Goal: Find contact information: Obtain details needed to contact an individual or organization

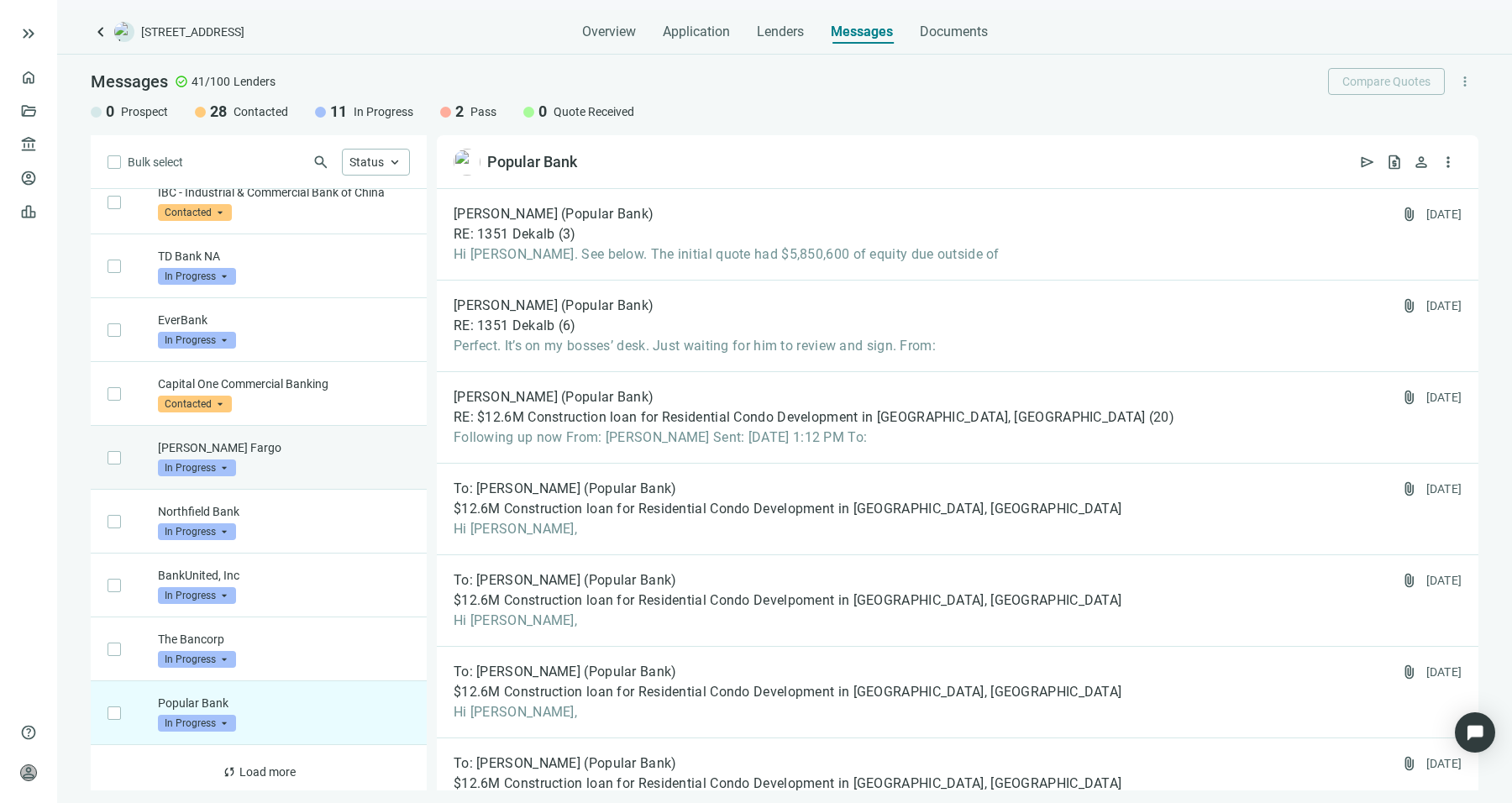
scroll to position [739, 0]
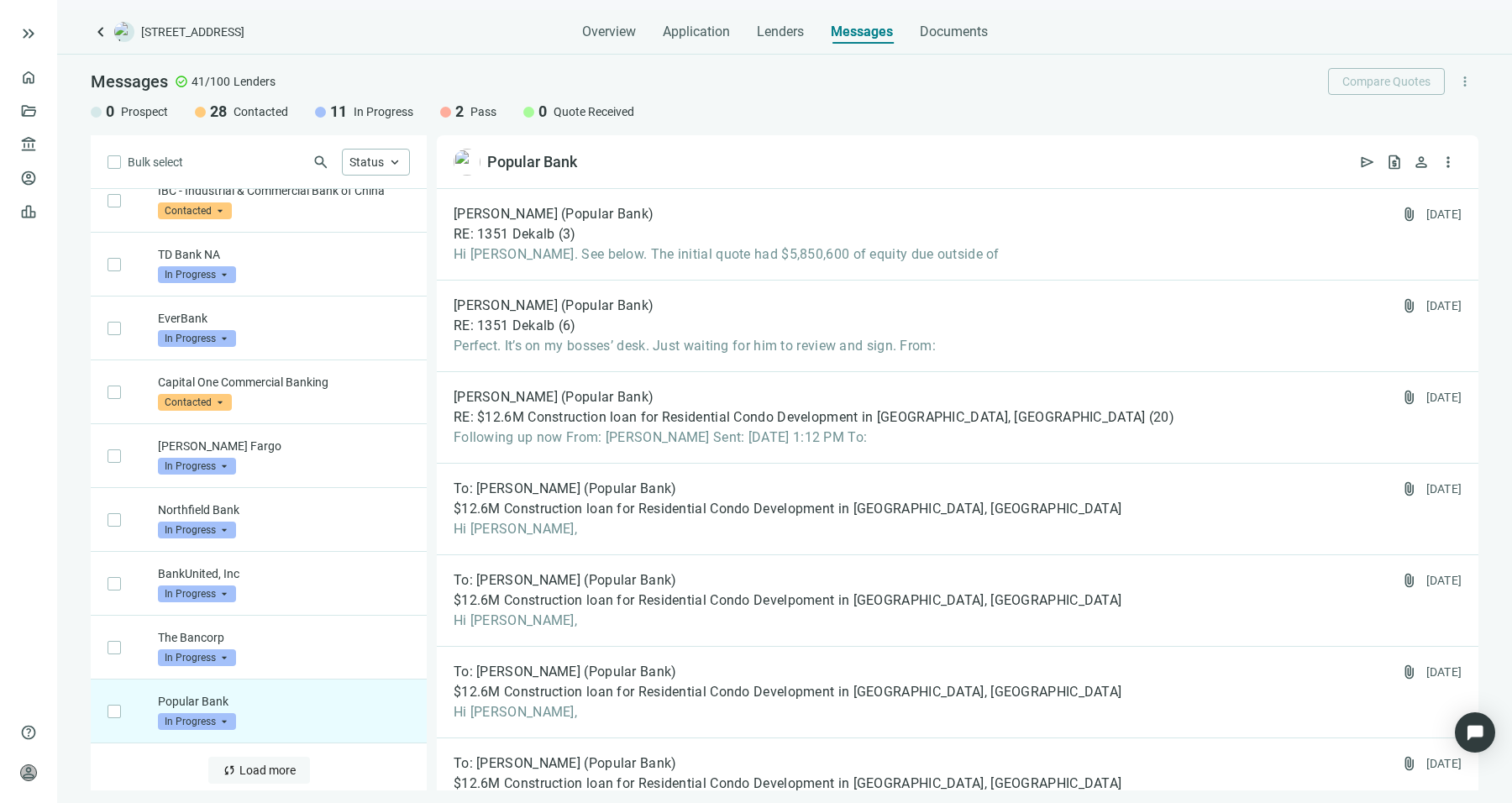
click at [252, 764] on span "Load more" at bounding box center [268, 770] width 56 height 14
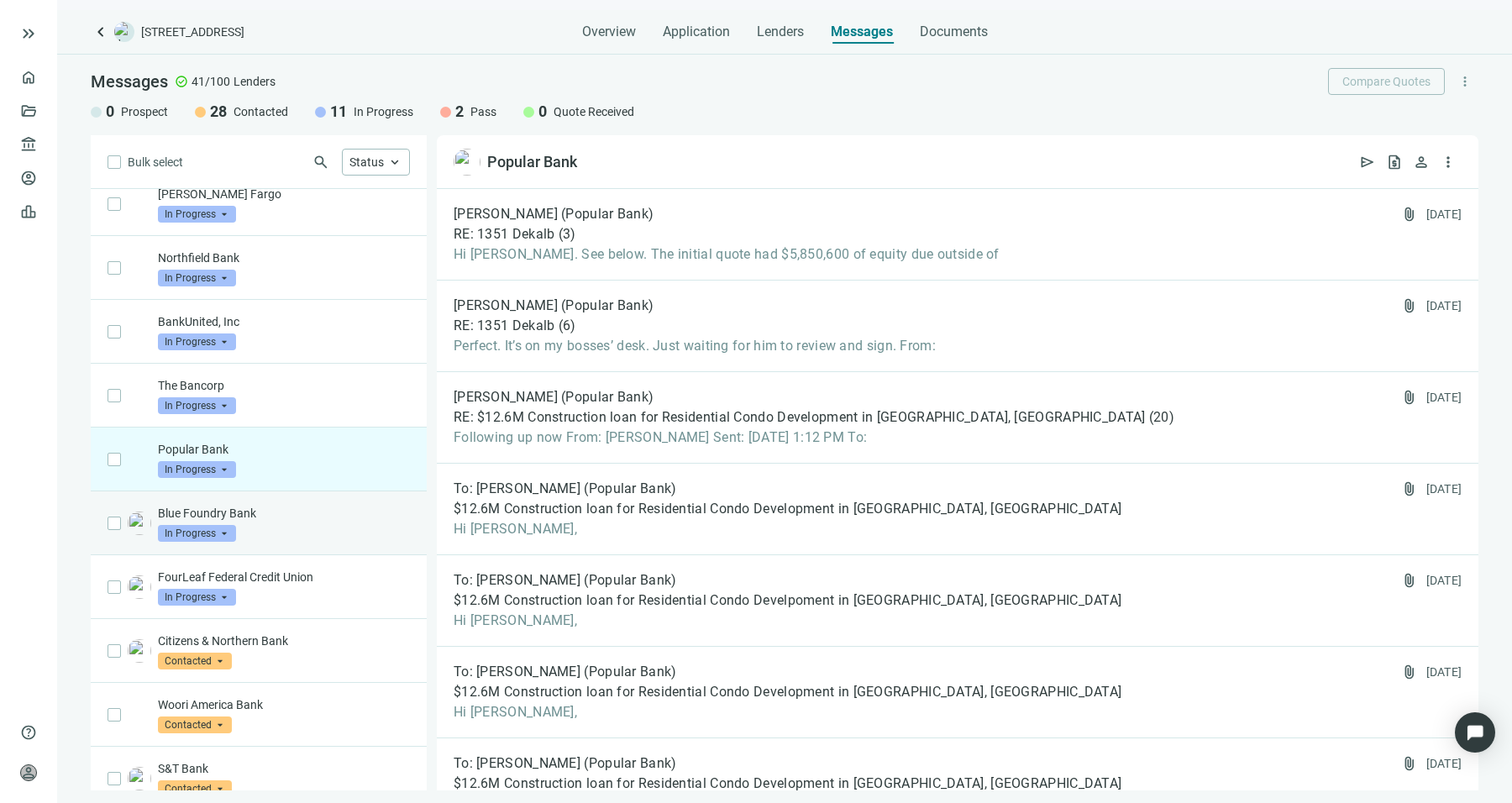
scroll to position [1160, 0]
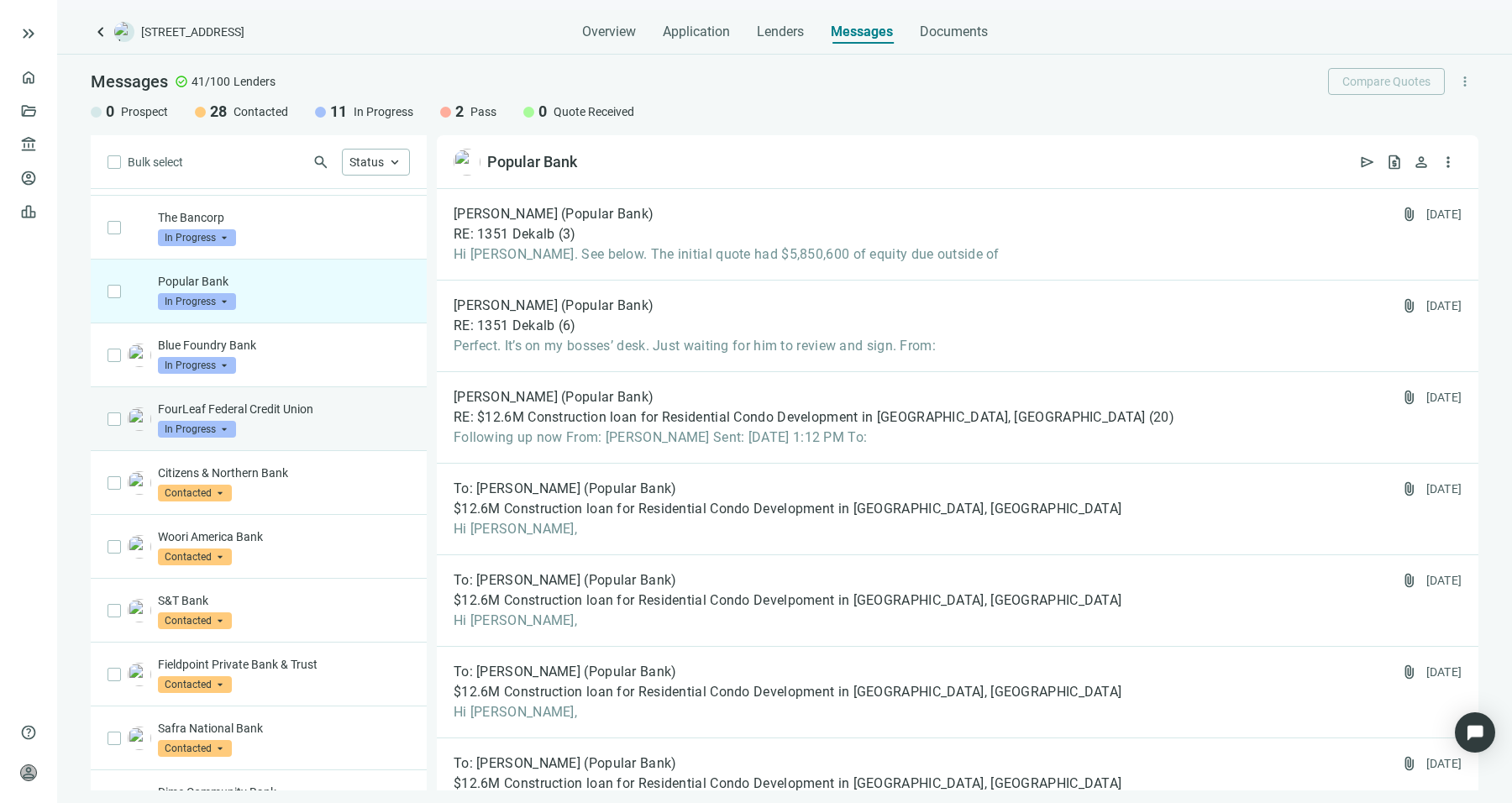
click at [275, 401] on p "FourLeaf Federal Credit Union" at bounding box center [284, 409] width 252 height 17
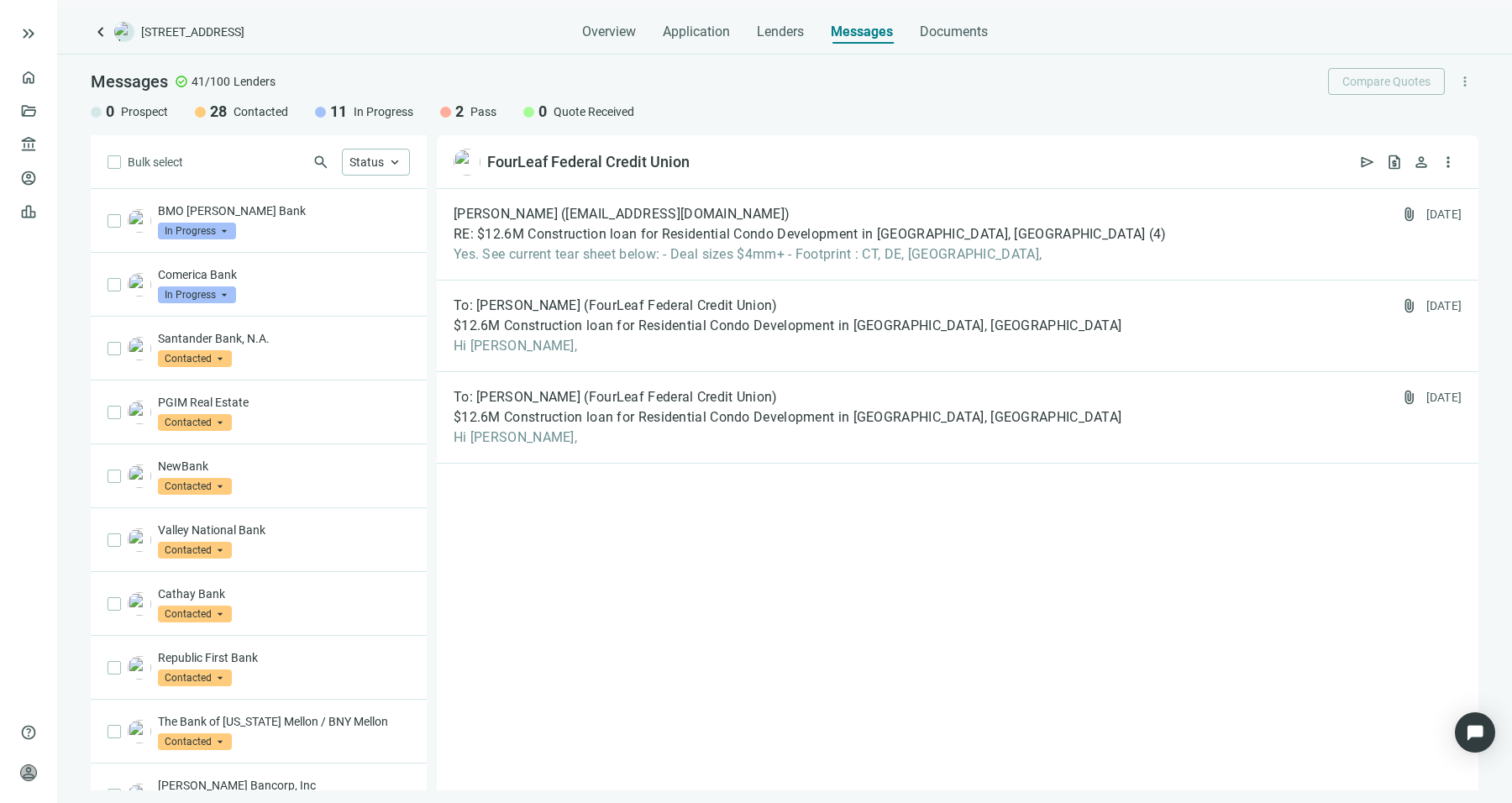
click at [324, 155] on span "search" at bounding box center [321, 162] width 17 height 17
click at [295, 163] on input "search" at bounding box center [221, 163] width 173 height 25
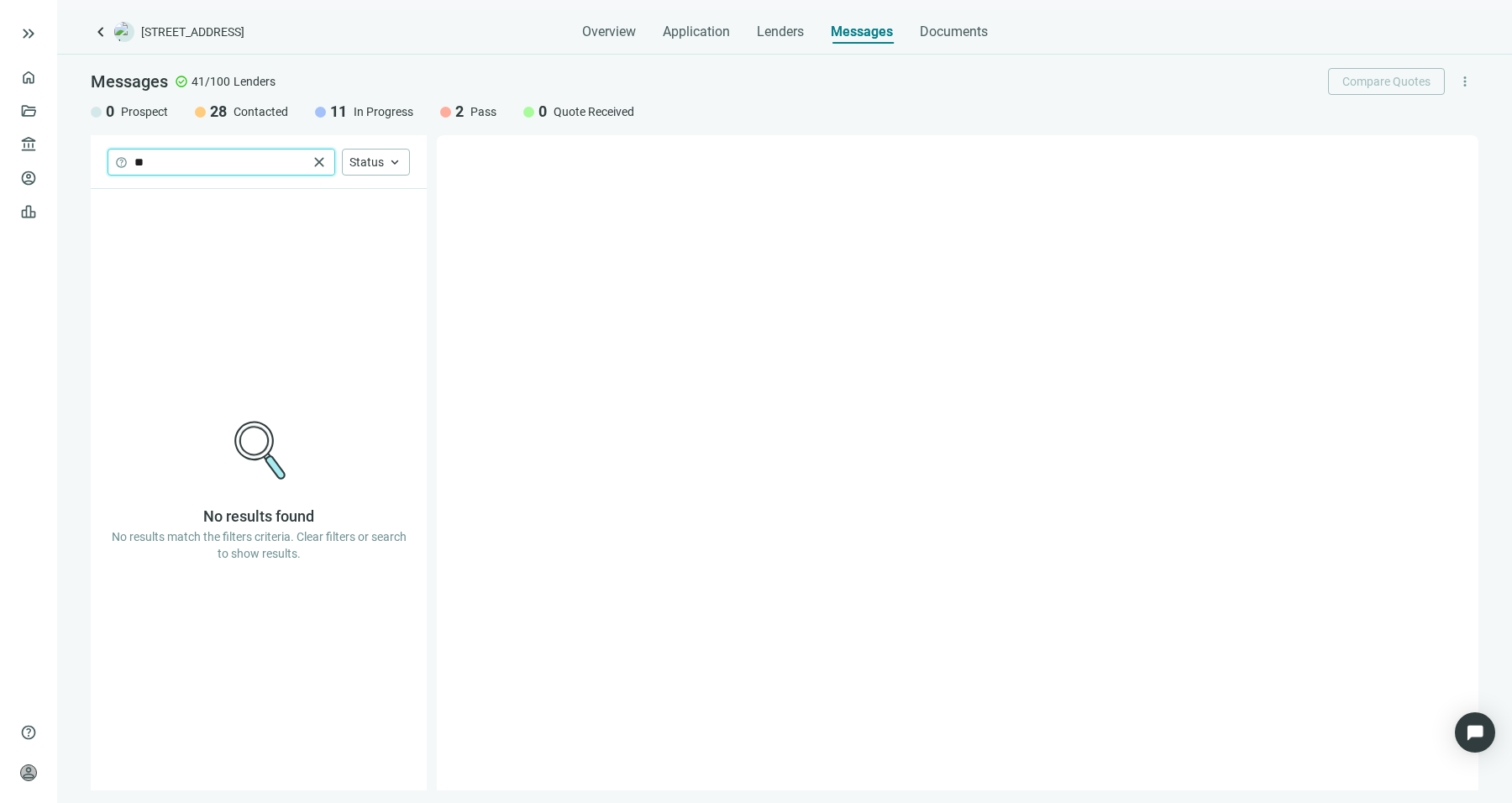
type input "*"
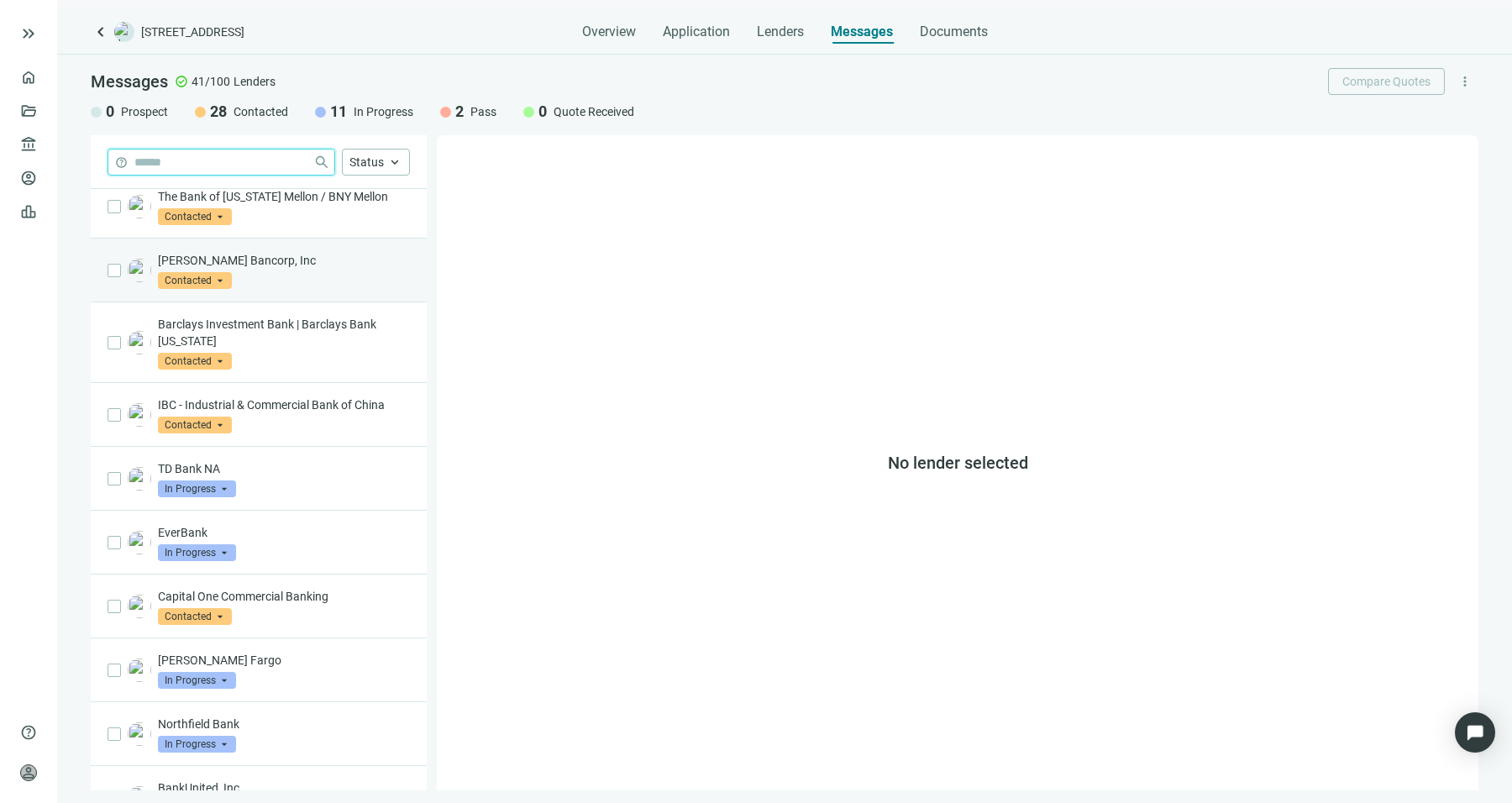
scroll to position [739, 0]
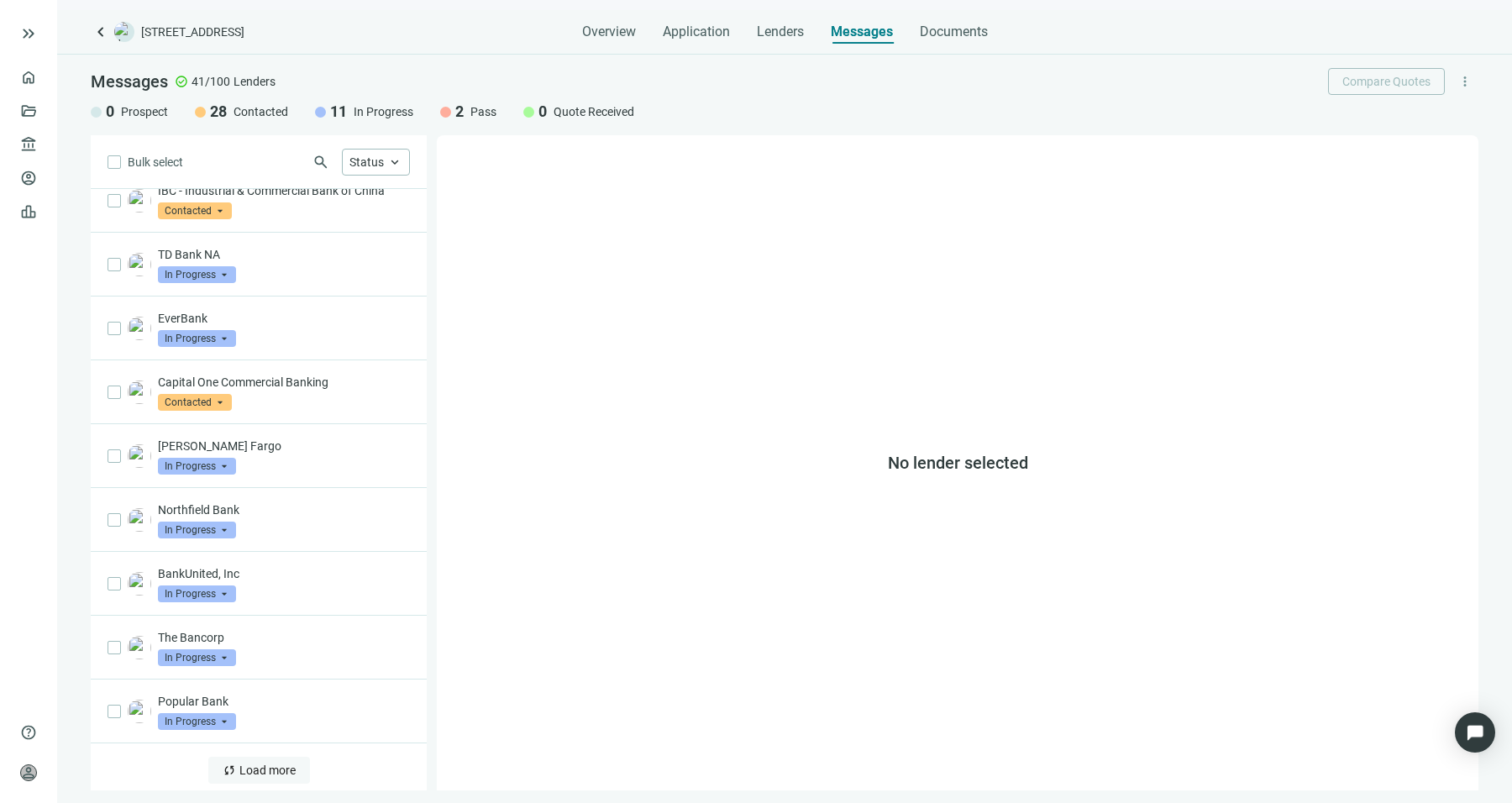
click at [267, 758] on button "sync Load more" at bounding box center [259, 771] width 102 height 27
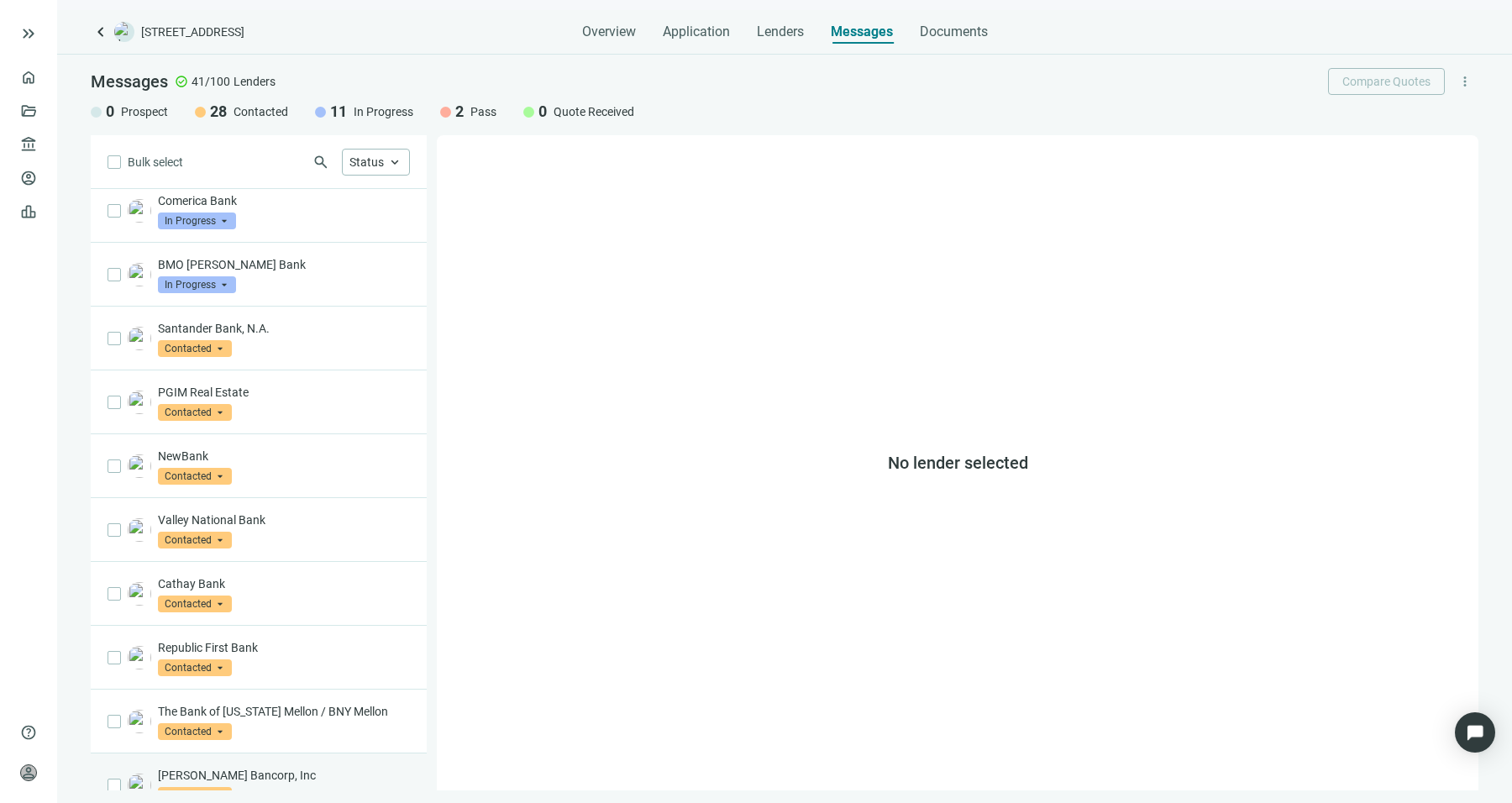
scroll to position [0, 0]
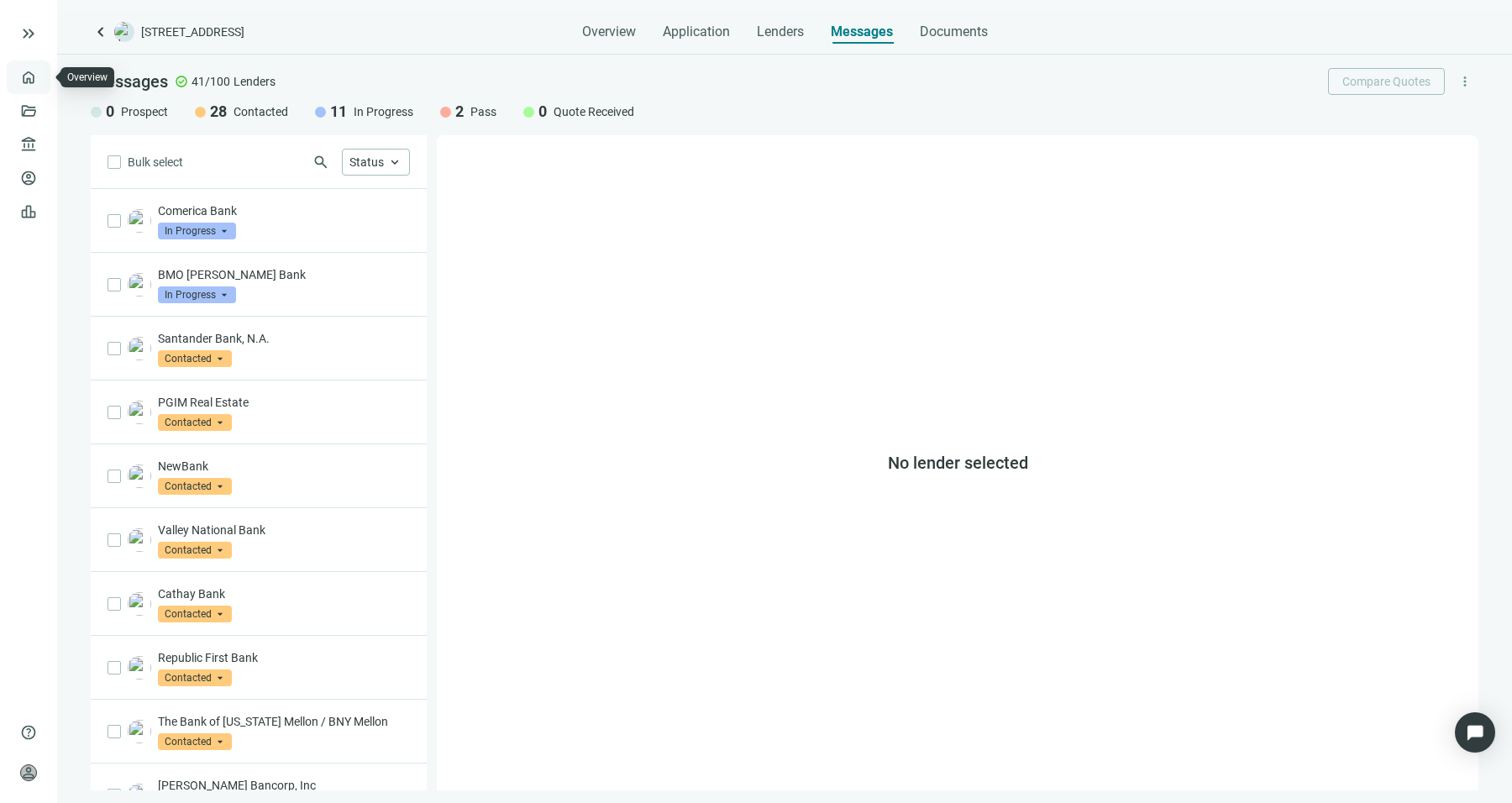
click at [42, 74] on link "Overview" at bounding box center [66, 77] width 50 height 14
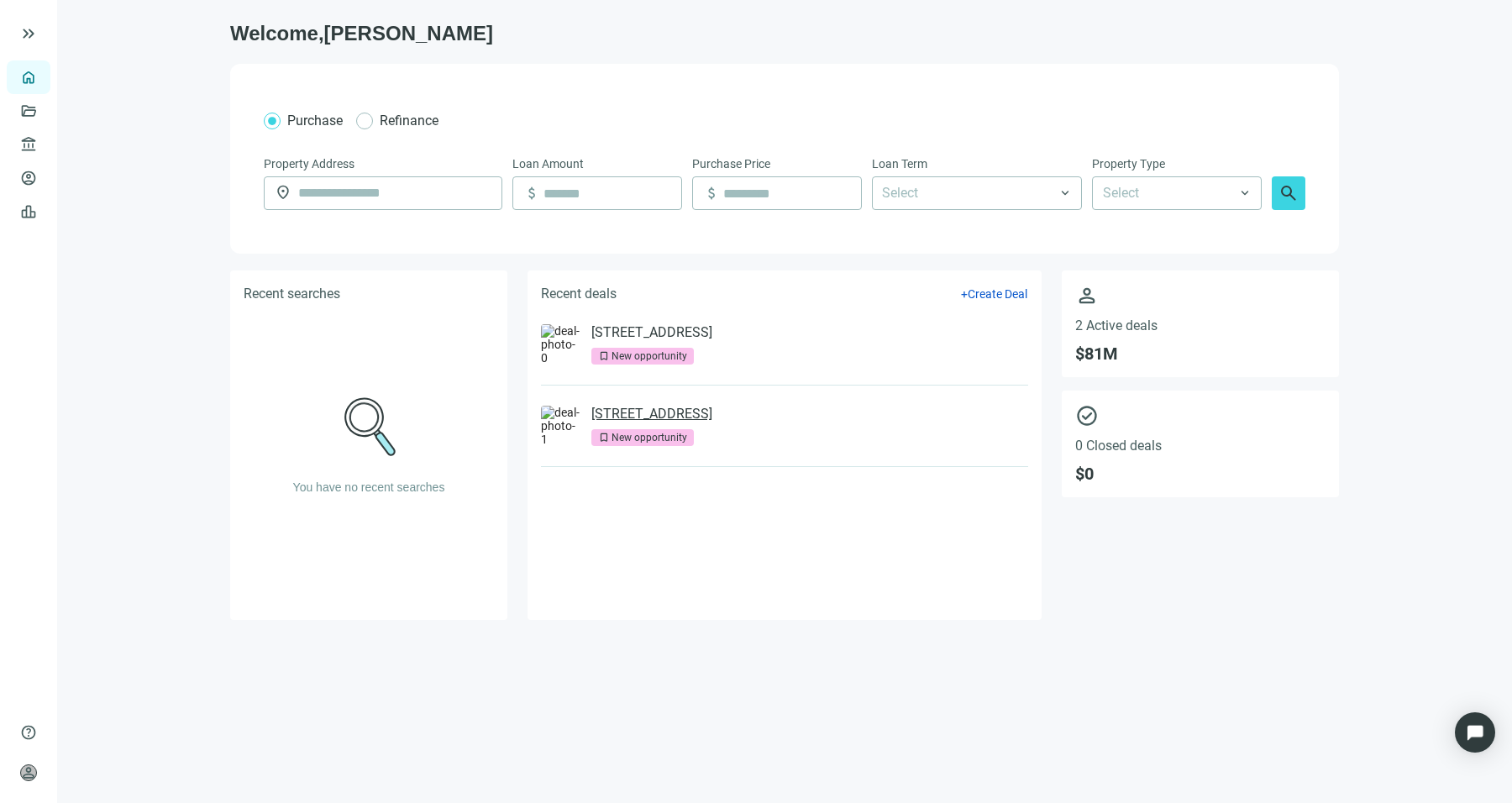
click at [713, 421] on link "197 Ave E, Bayonne, NJ 07002" at bounding box center [651, 414] width 121 height 17
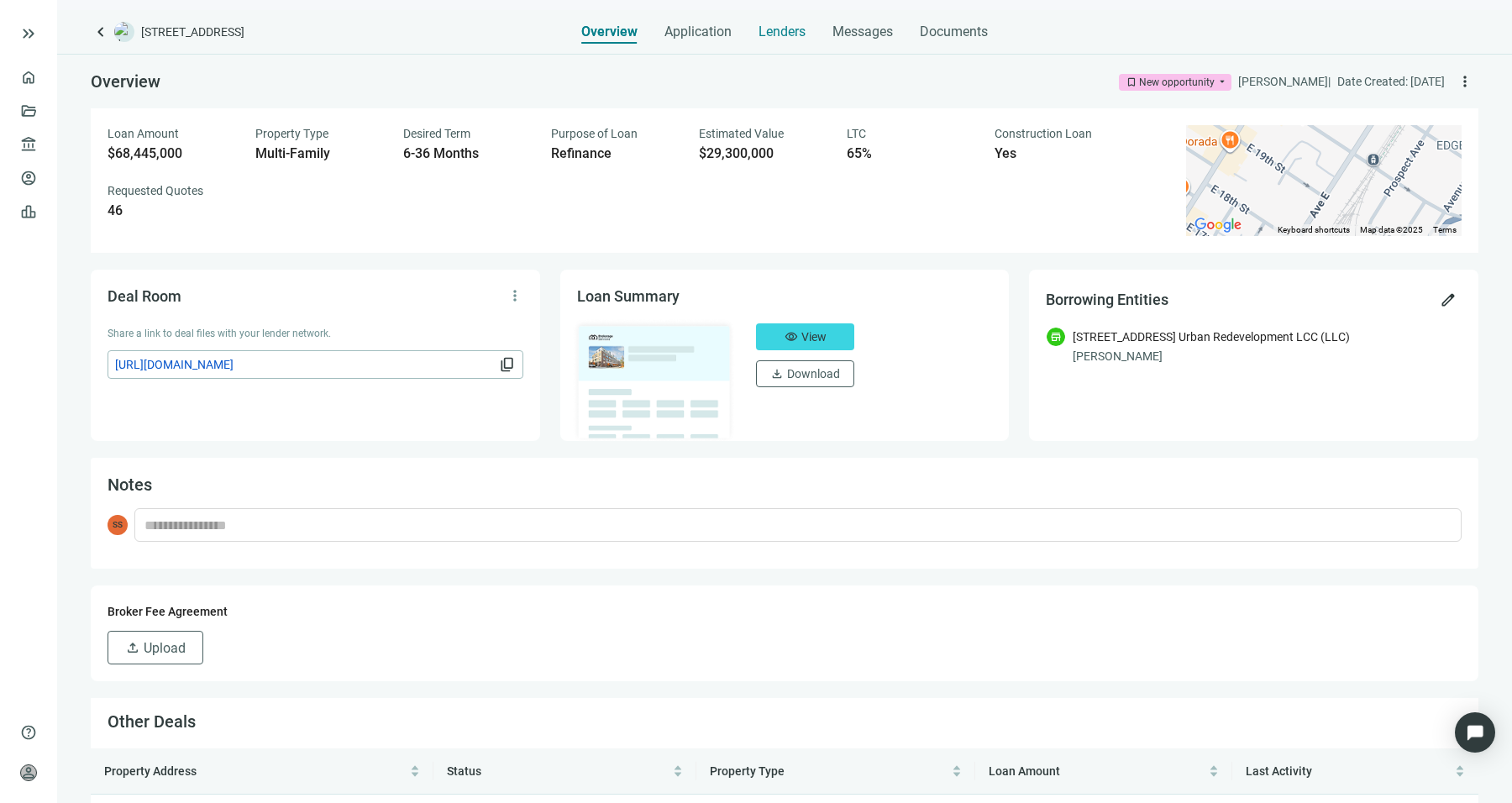
click at [796, 14] on div "Lenders" at bounding box center [782, 26] width 47 height 34
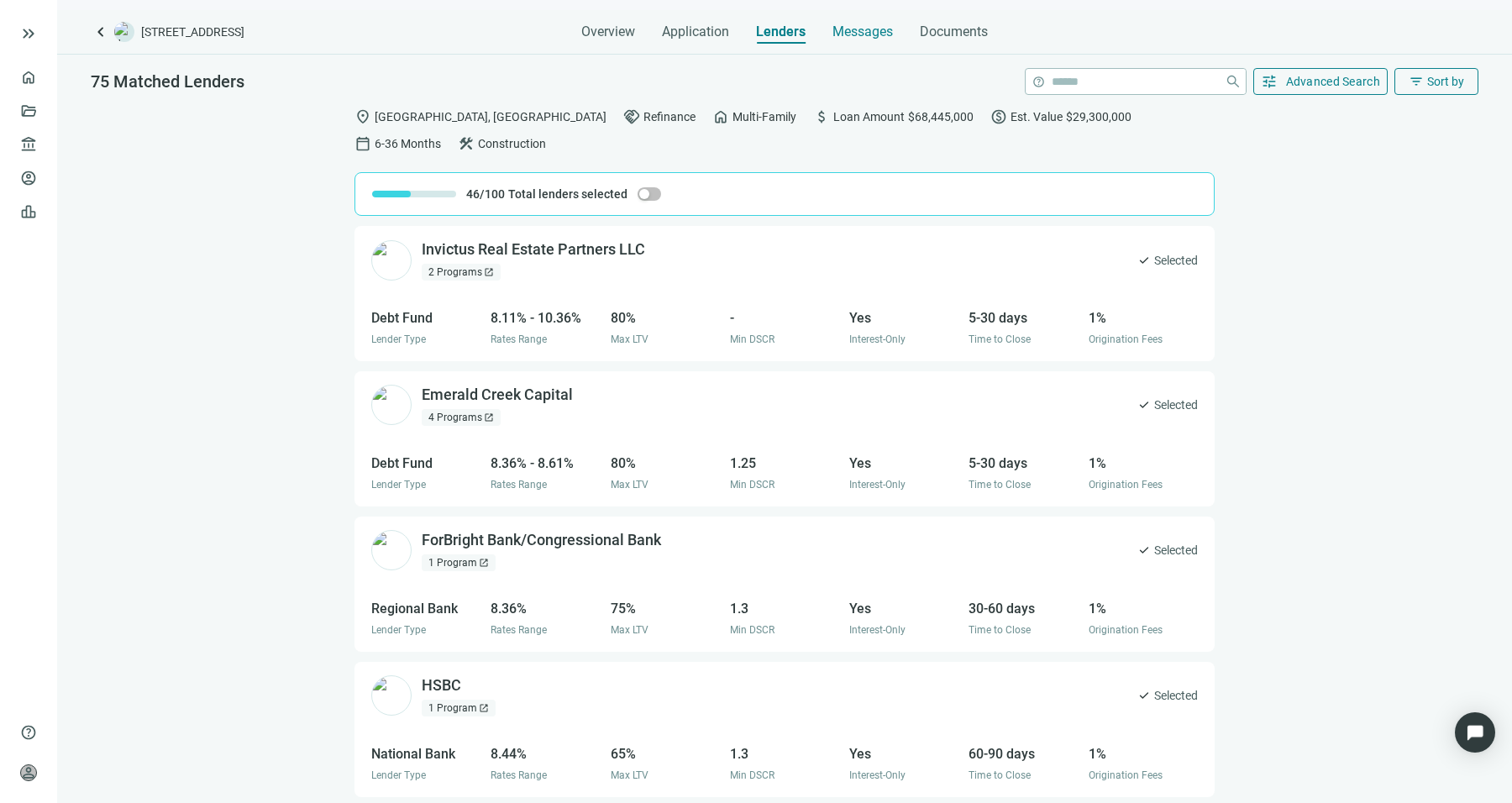
click at [847, 28] on span "Messages" at bounding box center [863, 32] width 61 height 16
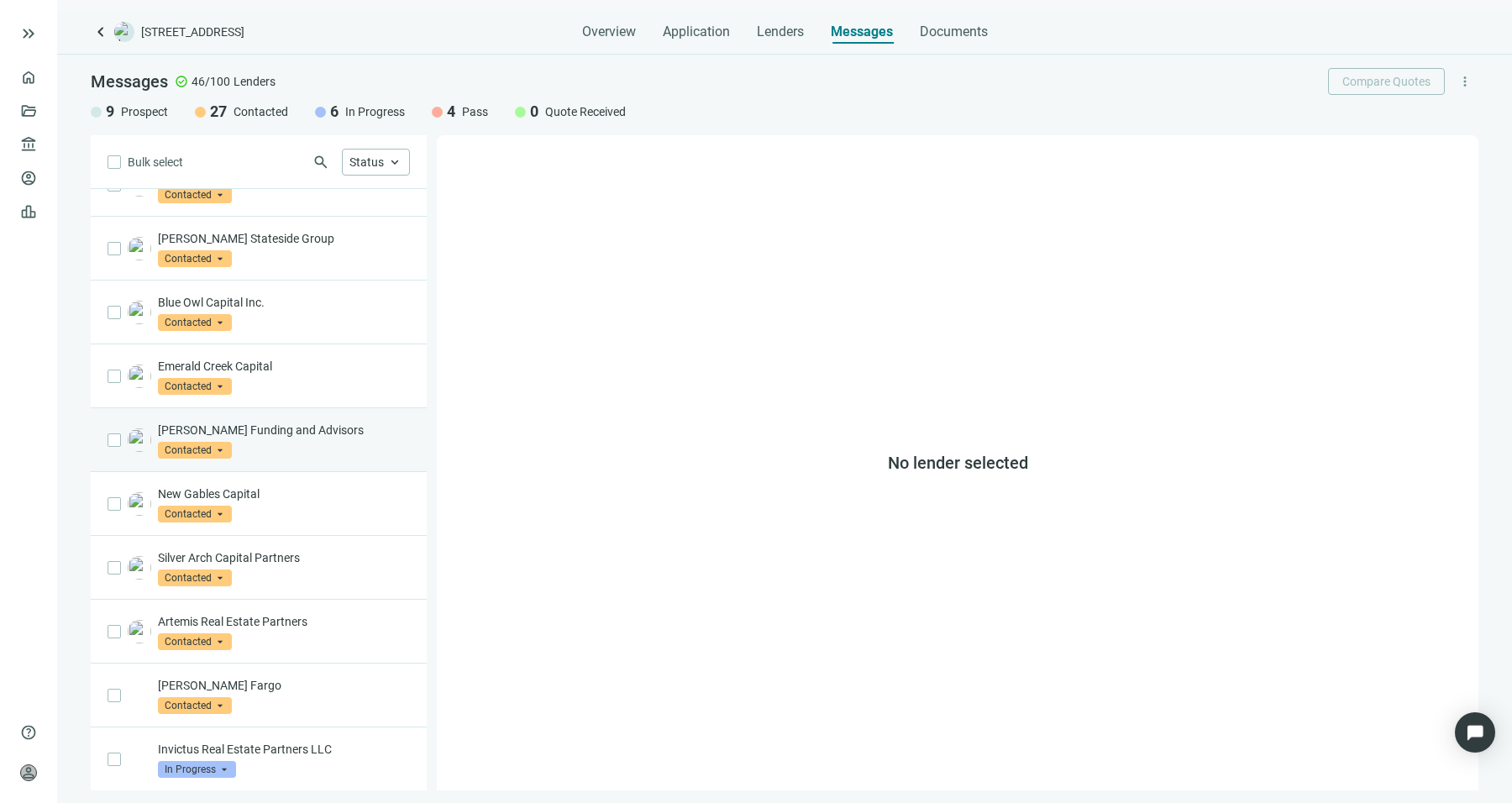
scroll to position [723, 0]
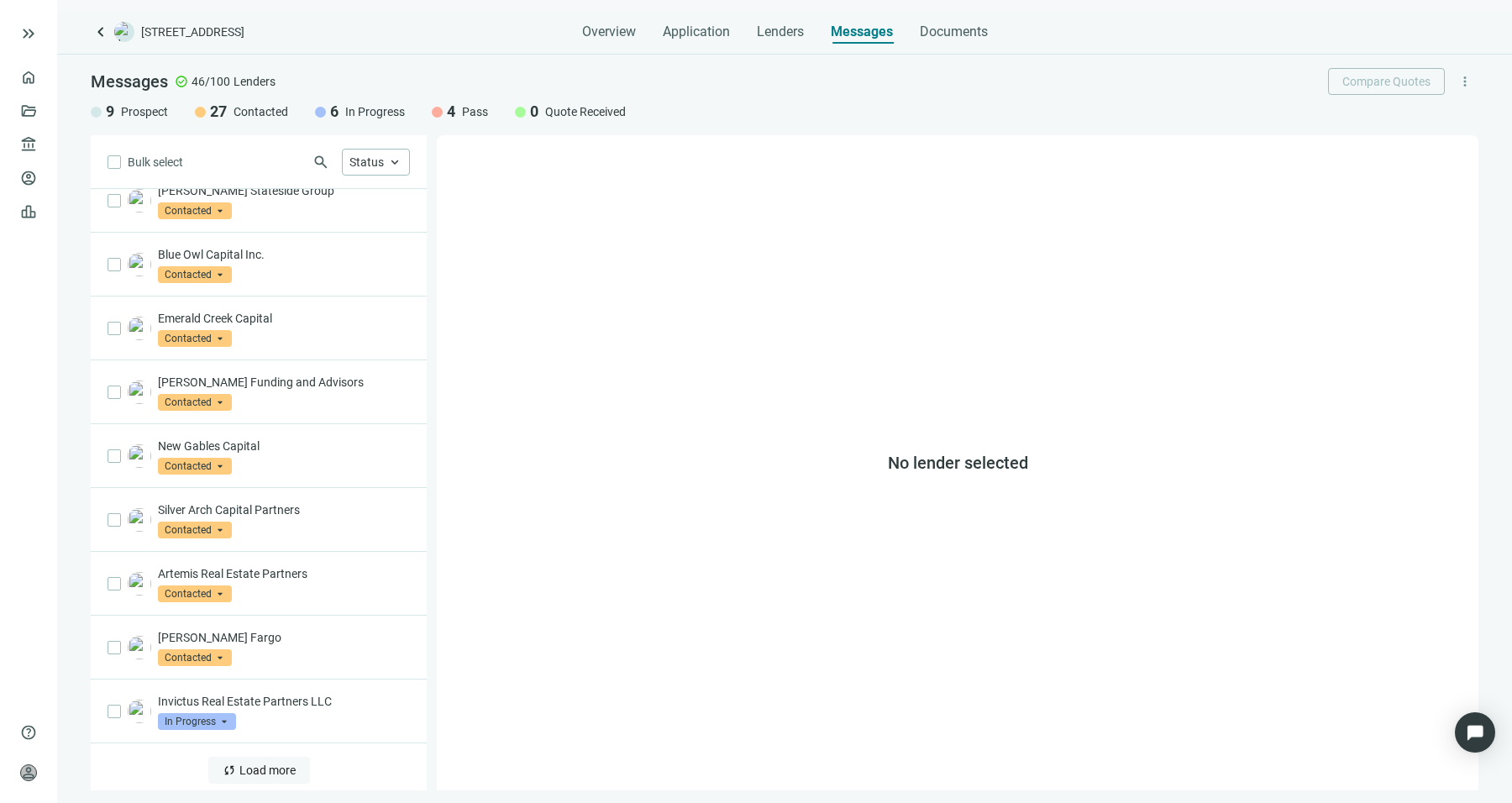
click at [257, 770] on button "sync Load more" at bounding box center [259, 771] width 102 height 27
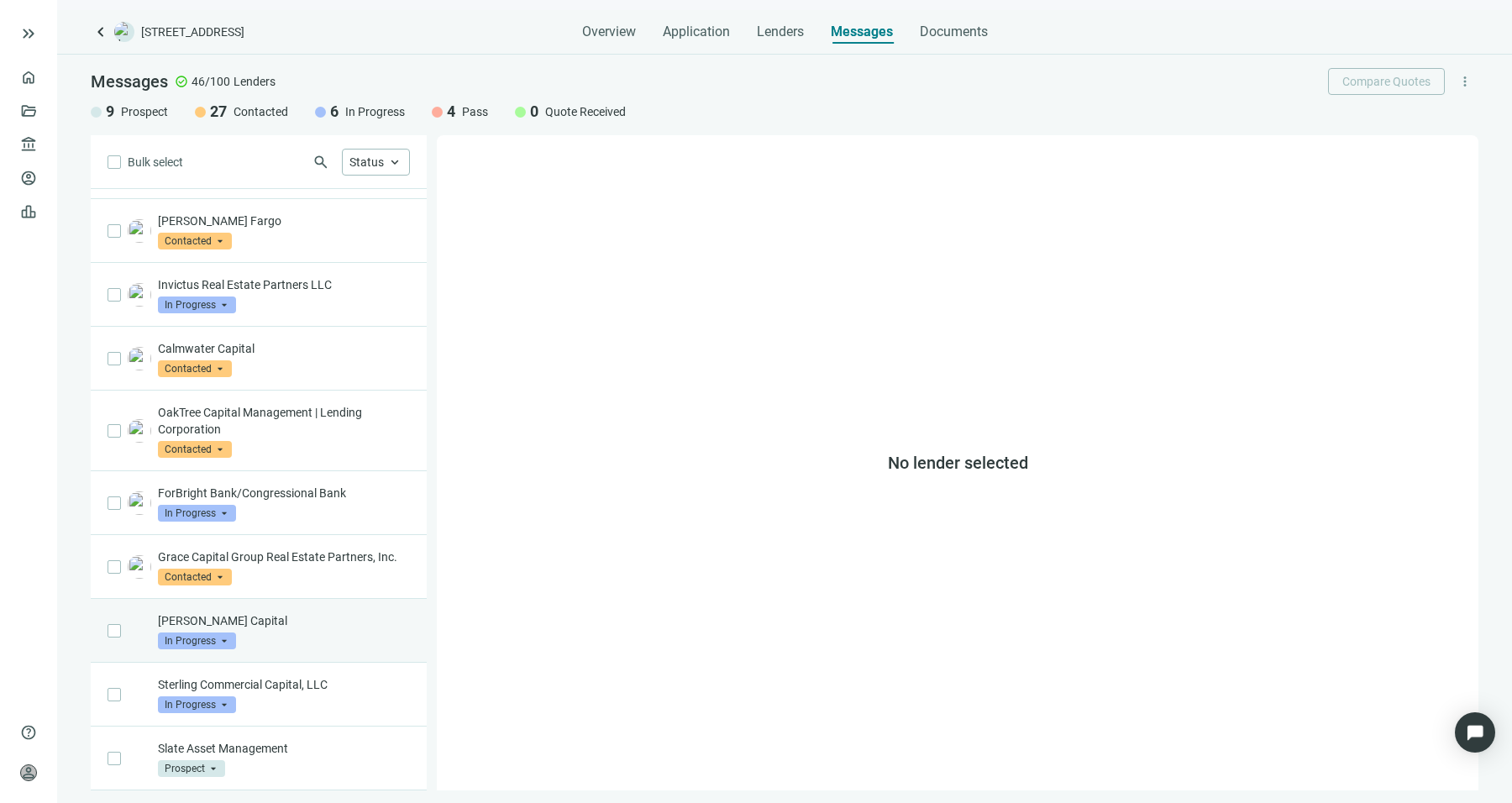
scroll to position [1143, 0]
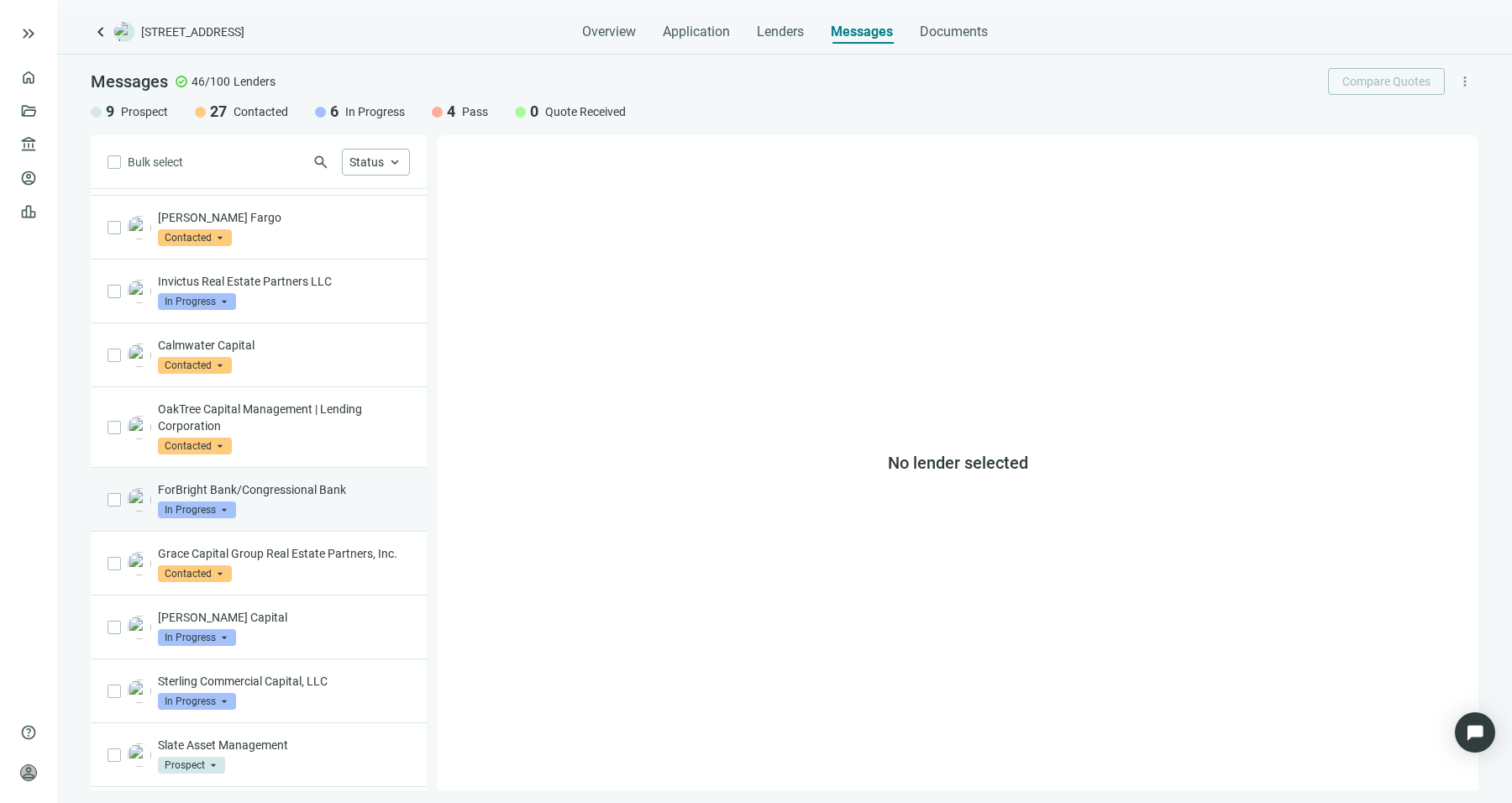
click at [295, 489] on p "ForBright Bank/Congressional Bank" at bounding box center [284, 490] width 252 height 17
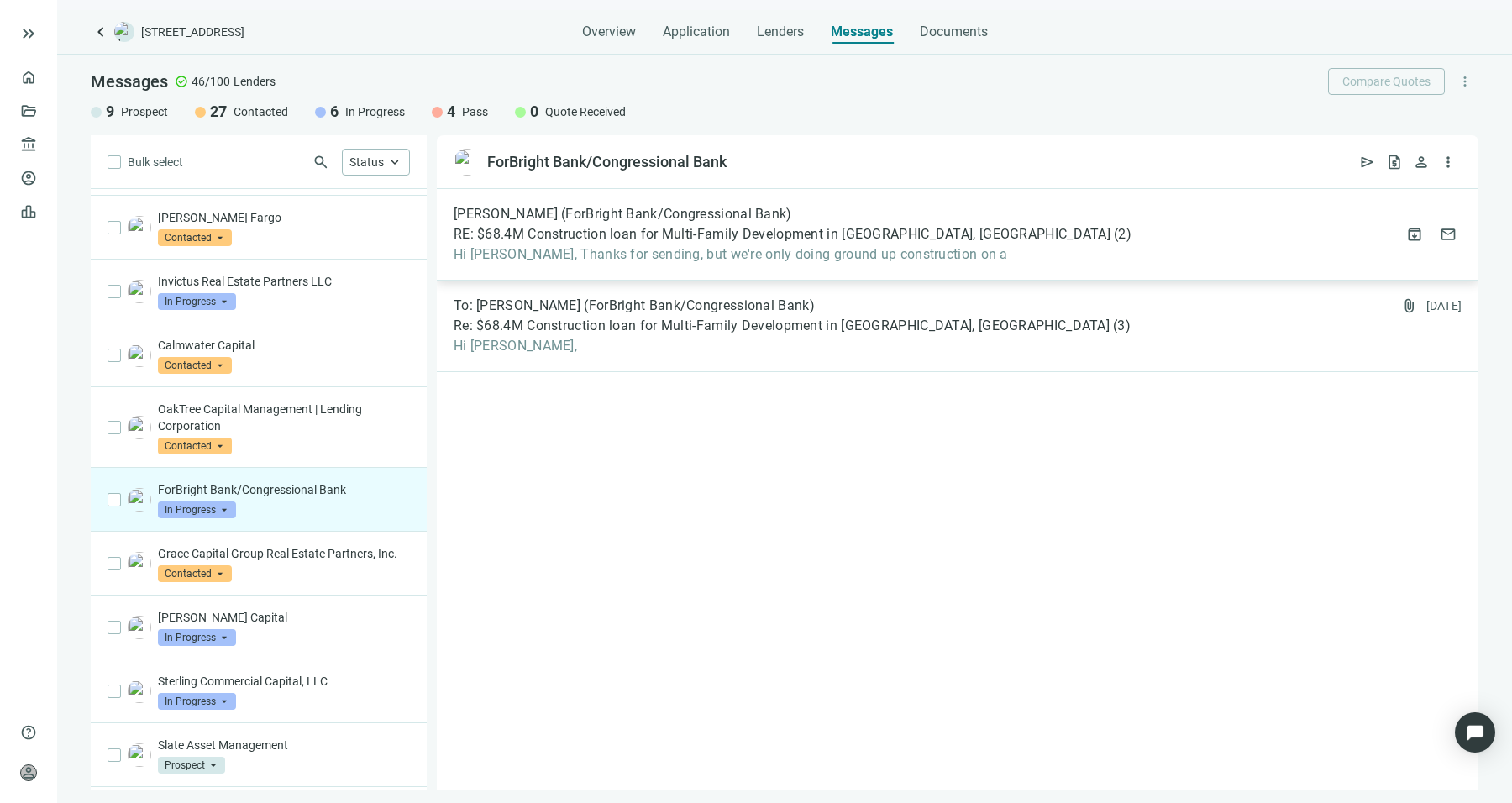
click at [686, 219] on span "Katherine Lew (ForBright Bank/Congressional Bank)" at bounding box center [623, 214] width 339 height 17
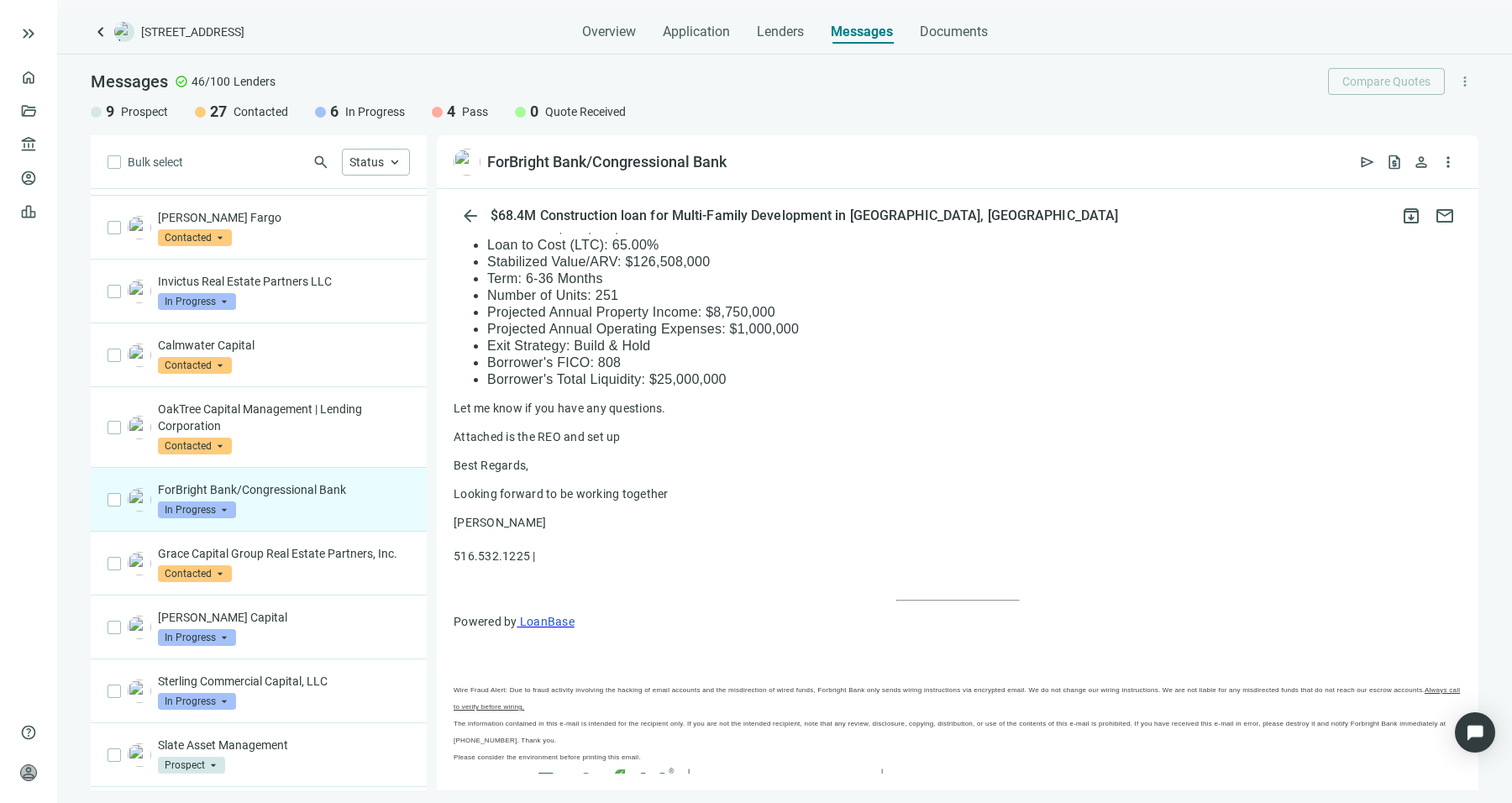
scroll to position [578, 0]
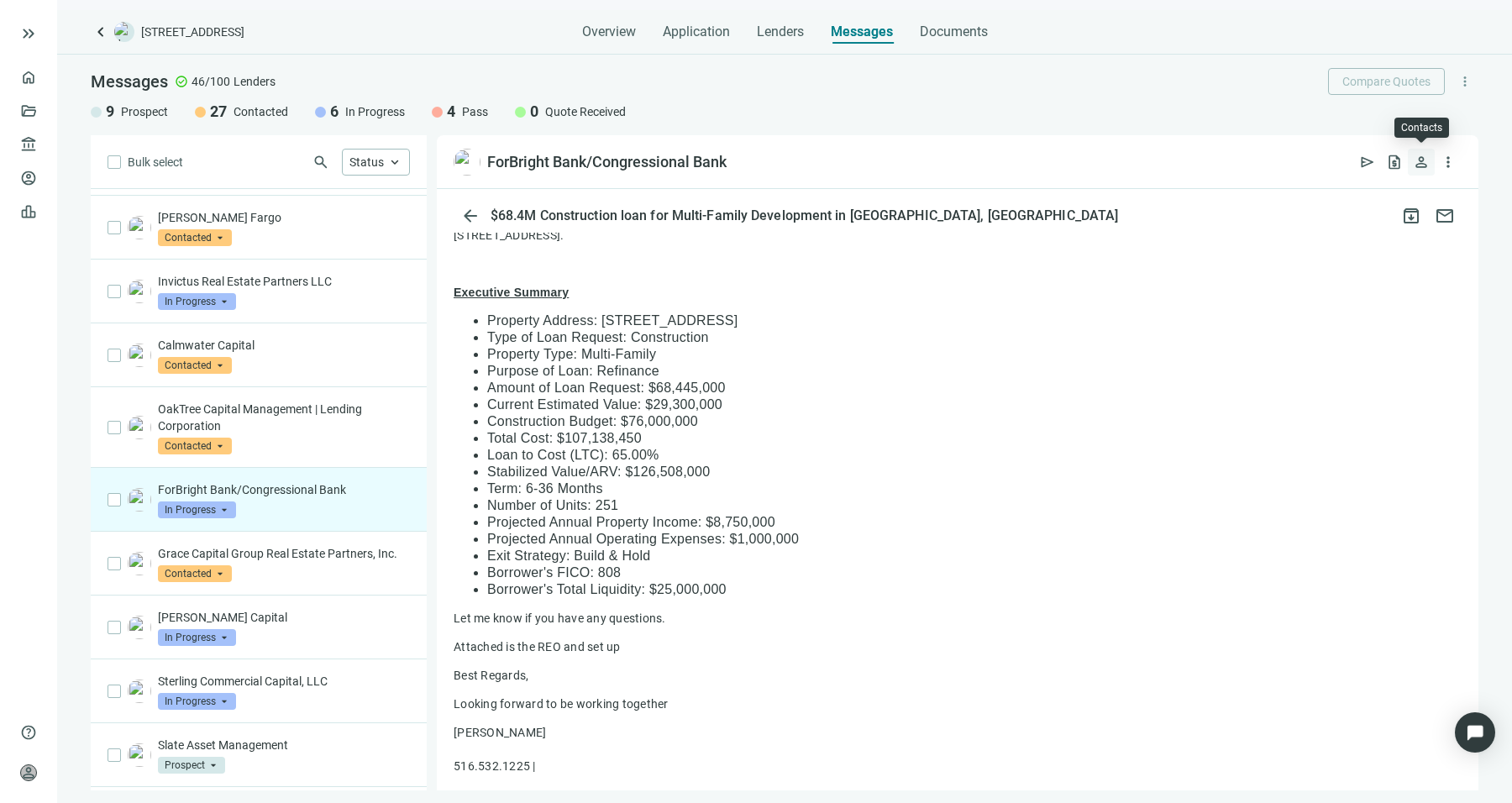
click at [1416, 164] on span "person" at bounding box center [1421, 162] width 17 height 17
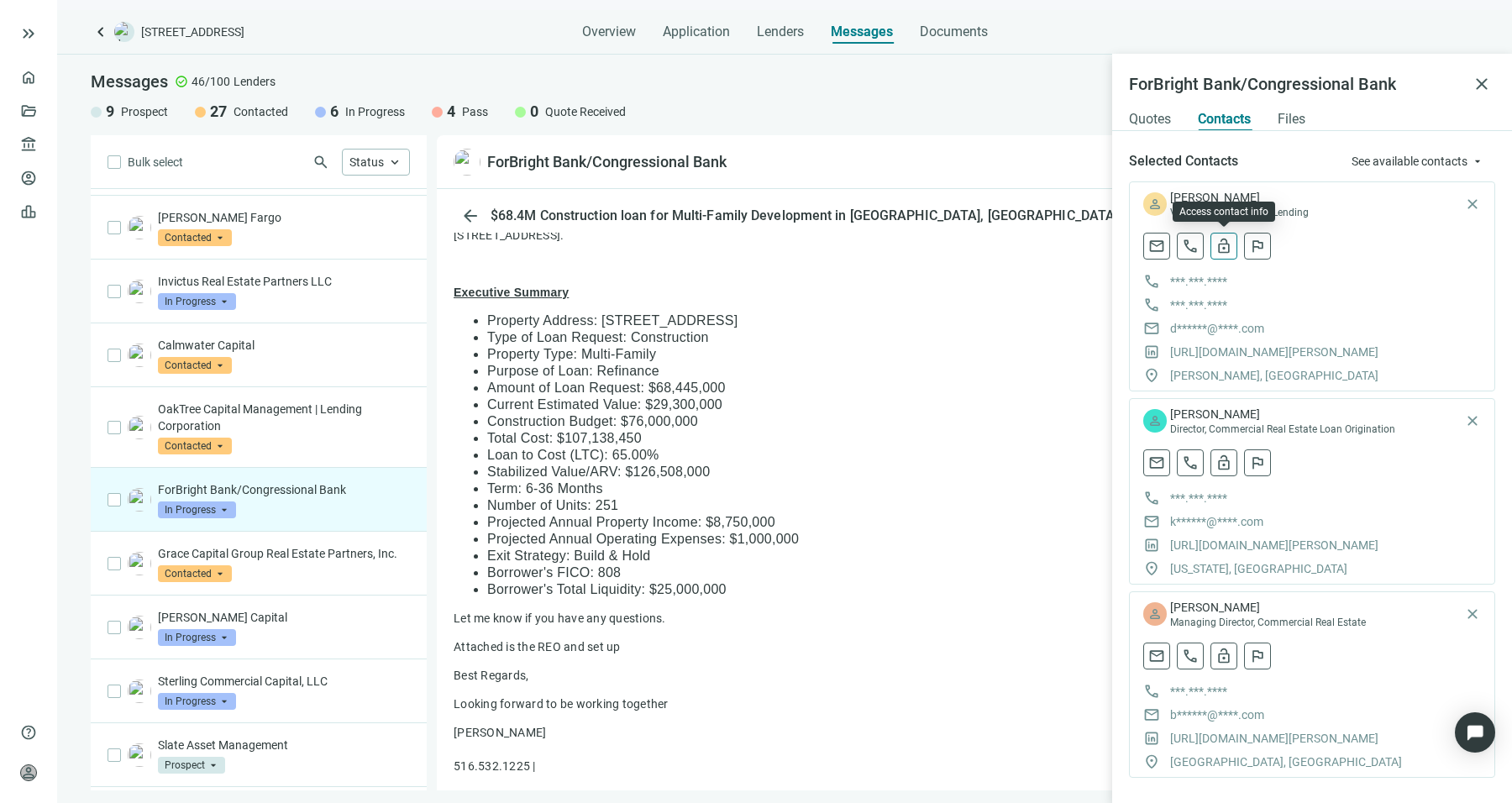
click at [1222, 251] on span "lock_open" at bounding box center [1224, 246] width 17 height 17
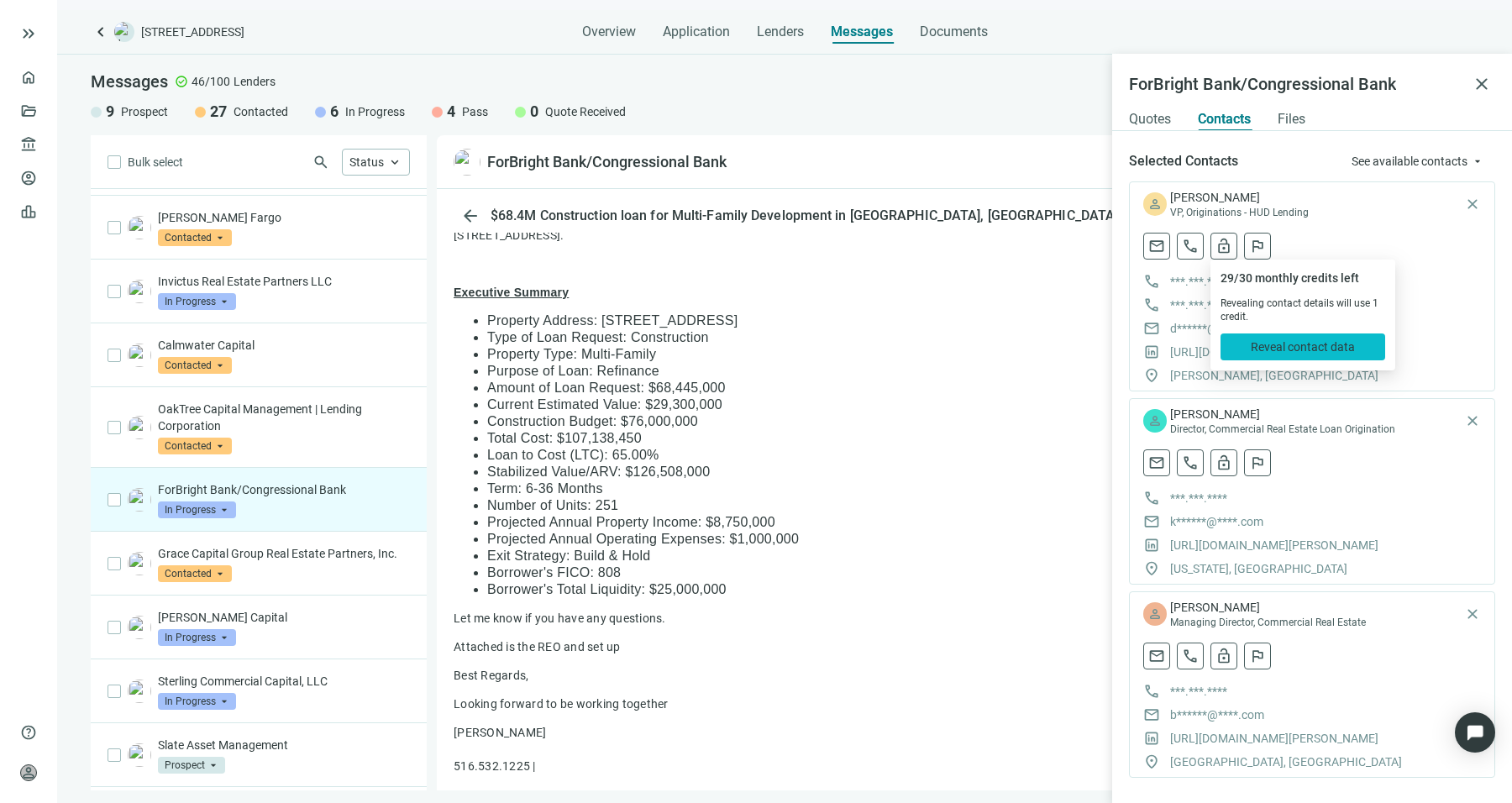
click at [1270, 339] on button "Reveal contact data" at bounding box center [1302, 347] width 164 height 27
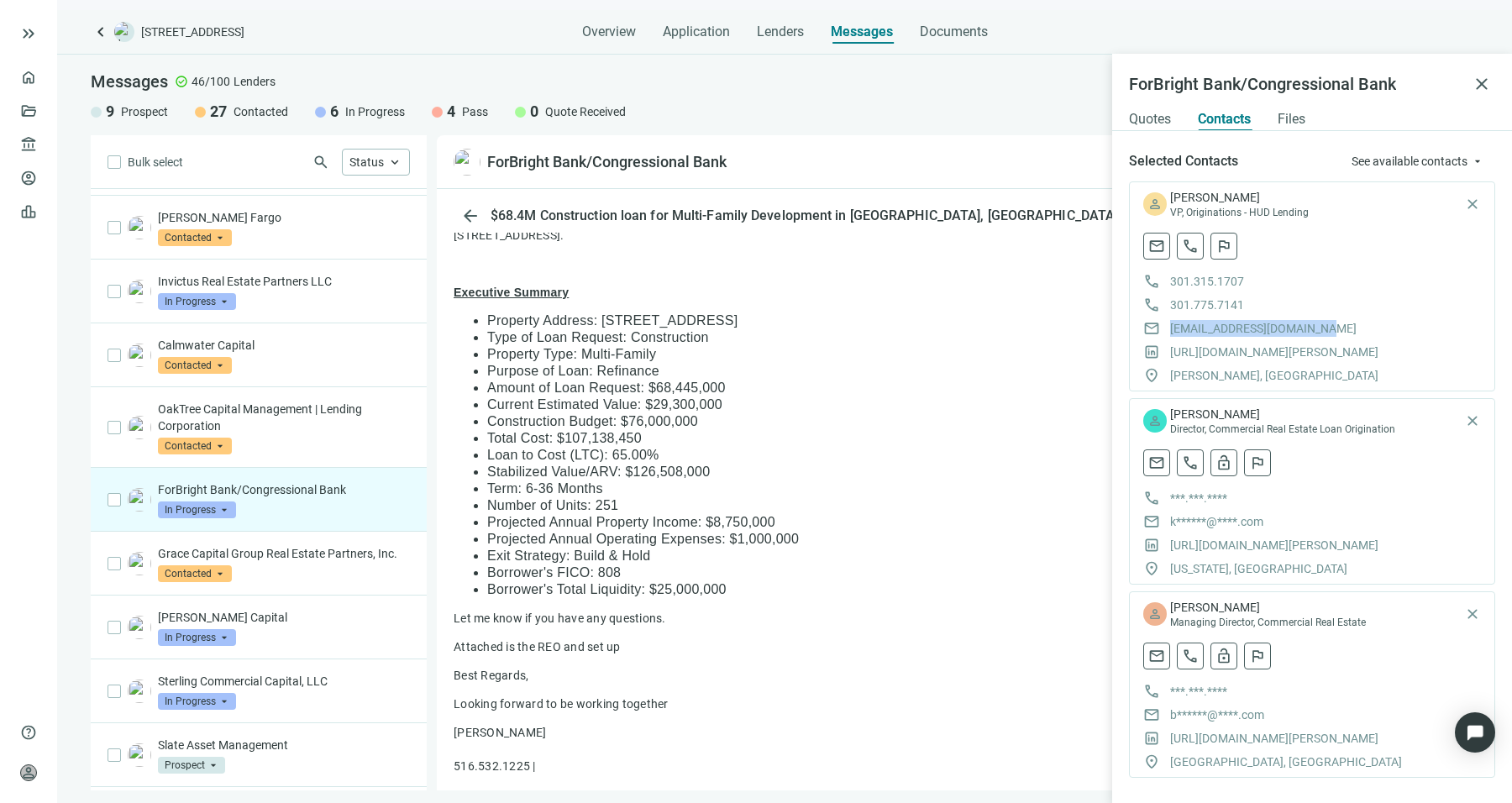
drag, startPoint x: 1172, startPoint y: 326, endPoint x: 1313, endPoint y: 320, distance: 141.1
click at [1313, 320] on div "mail dkoller@forbrightbank.com" at bounding box center [1312, 328] width 338 height 17
copy span "dkoller@forbrightbank.com"
